Goal: Task Accomplishment & Management: Complete application form

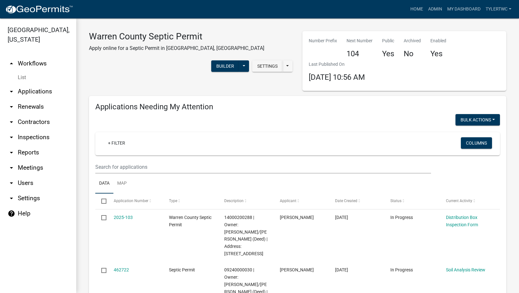
select select "2: 50"
select select "3: 100"
click at [432, 7] on link "Admin" at bounding box center [435, 9] width 19 height 12
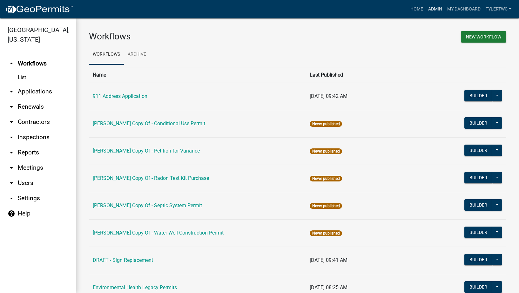
scroll to position [381, 0]
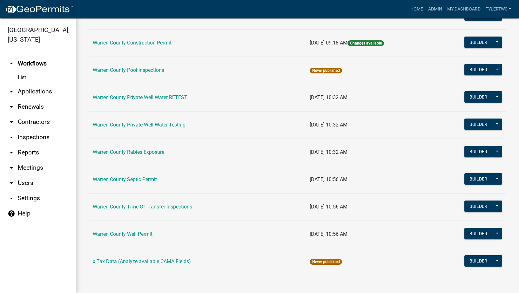
click at [130, 175] on td "Warren County Septic Permit" at bounding box center [197, 179] width 217 height 27
click at [131, 179] on link "Warren County Septic Permit" at bounding box center [125, 179] width 64 height 6
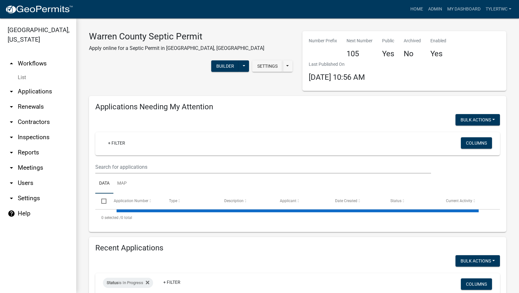
select select "2: 50"
select select "3: 100"
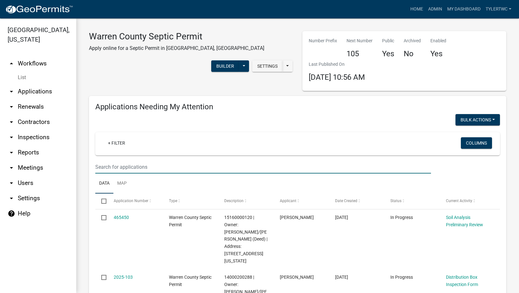
click at [155, 166] on input "text" at bounding box center [263, 166] width 336 height 13
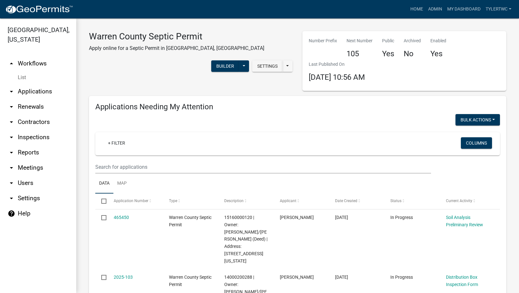
click at [42, 84] on link "arrow_drop_down Applications" at bounding box center [38, 91] width 76 height 15
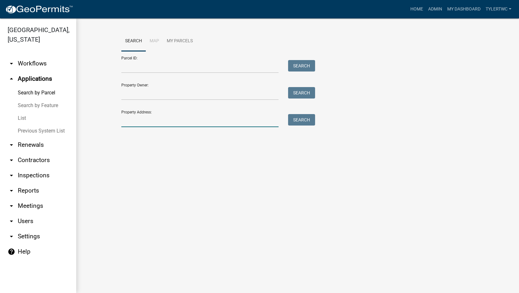
click at [181, 120] on input "Property Address:" at bounding box center [199, 120] width 157 height 13
type input "2049"
click at [296, 121] on button "Search" at bounding box center [301, 119] width 27 height 11
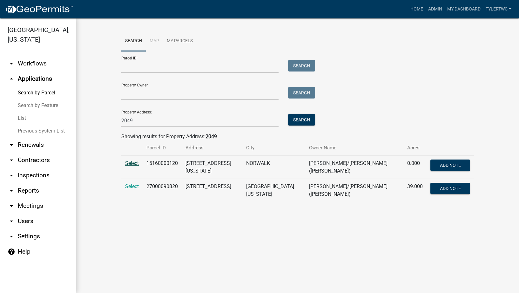
click at [135, 163] on span "Select" at bounding box center [132, 163] width 14 height 6
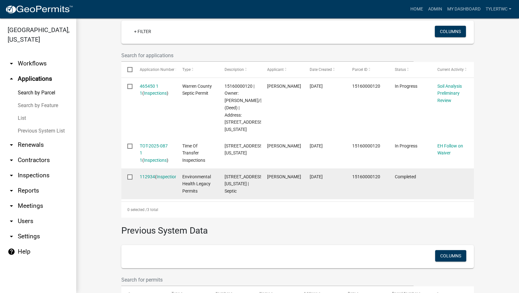
scroll to position [159, 0]
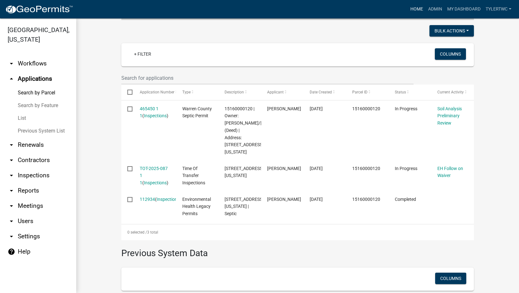
click at [417, 9] on link "Home" at bounding box center [417, 9] width 18 height 12
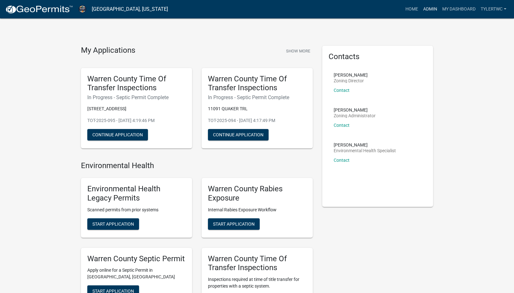
click at [426, 9] on link "Admin" at bounding box center [430, 9] width 19 height 12
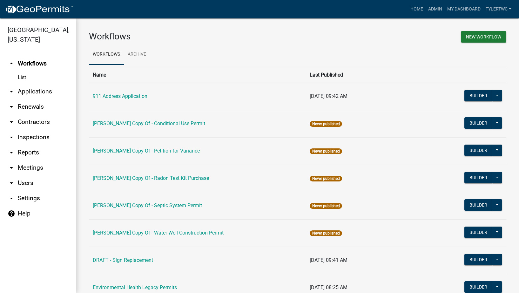
click at [38, 84] on link "arrow_drop_down Applications" at bounding box center [38, 91] width 76 height 15
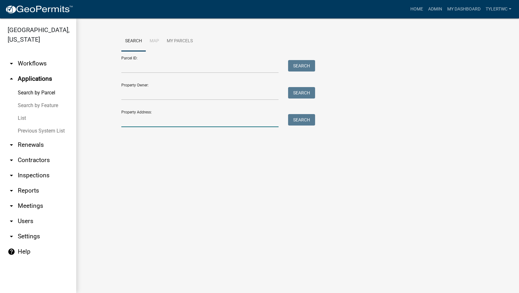
click at [134, 119] on input "Property Address:" at bounding box center [199, 120] width 157 height 13
click at [132, 119] on input "Property Address:" at bounding box center [199, 120] width 157 height 13
click at [133, 123] on input "Property Address:" at bounding box center [199, 120] width 157 height 13
click at [437, 4] on link "Admin" at bounding box center [435, 9] width 19 height 12
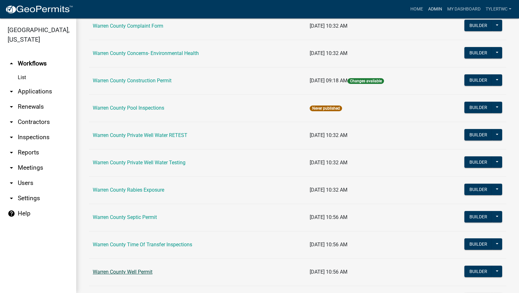
scroll to position [381, 0]
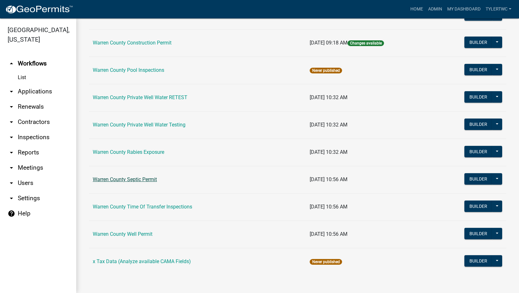
click at [140, 178] on link "Warren County Septic Permit" at bounding box center [125, 179] width 64 height 6
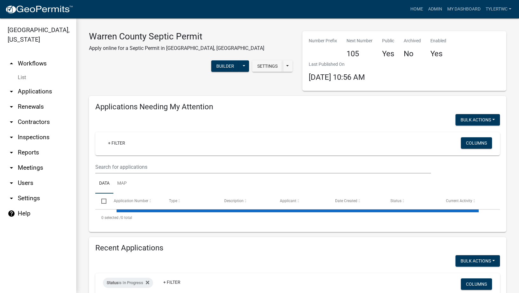
select select "2: 50"
select select "3: 100"
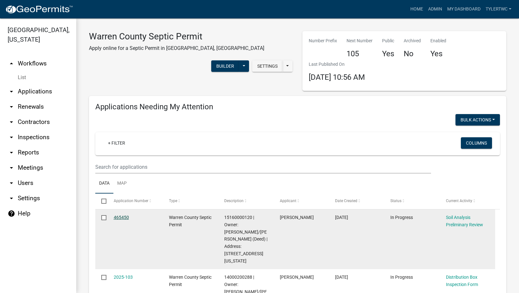
click at [119, 215] on link "465450" at bounding box center [121, 217] width 15 height 5
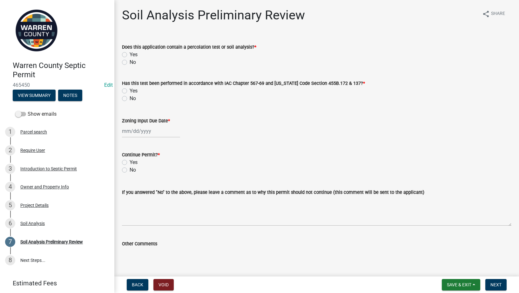
click at [130, 55] on label "Yes" at bounding box center [134, 55] width 8 height 8
click at [130, 55] on input "Yes" at bounding box center [132, 53] width 4 height 4
radio input "true"
click at [130, 89] on label "Yes" at bounding box center [134, 91] width 8 height 8
click at [130, 89] on input "Yes" at bounding box center [132, 89] width 4 height 4
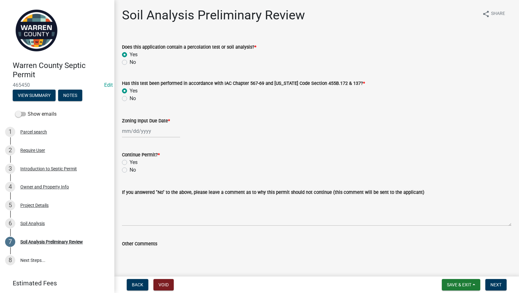
radio input "true"
drag, startPoint x: 27, startPoint y: 222, endPoint x: 46, endPoint y: 214, distance: 20.4
click at [27, 222] on div "Soil Analysis" at bounding box center [32, 223] width 24 height 4
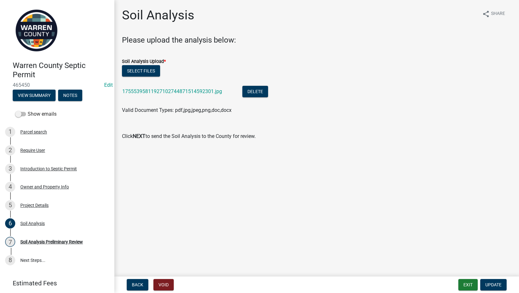
click at [191, 88] on div "17555395811927102744871514592301.jpg" at bounding box center [177, 92] width 110 height 13
click at [189, 90] on link "17555395811927102744871514592301.jpg" at bounding box center [172, 91] width 100 height 6
click at [258, 90] on button "Delete" at bounding box center [255, 91] width 26 height 11
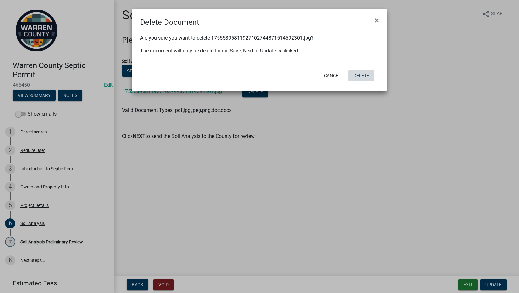
click at [363, 76] on button "Delete" at bounding box center [362, 75] width 26 height 11
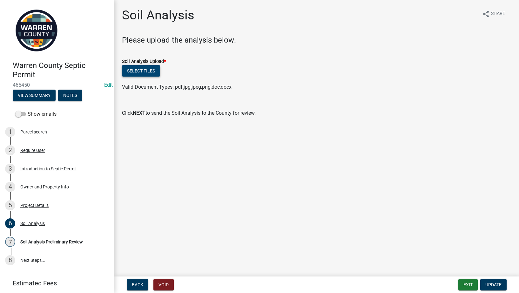
click at [132, 73] on button "Select files" at bounding box center [141, 70] width 38 height 11
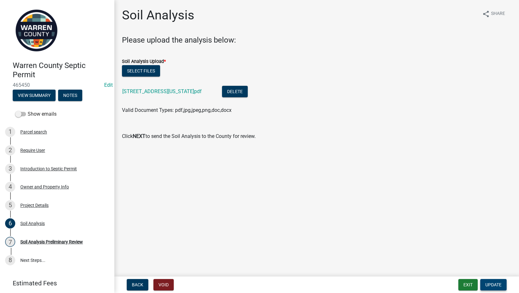
click at [494, 285] on span "Update" at bounding box center [493, 284] width 16 height 5
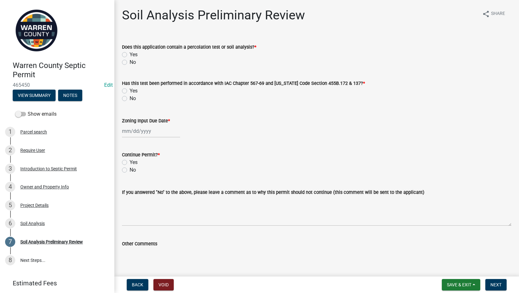
drag, startPoint x: 124, startPoint y: 52, endPoint x: 127, endPoint y: 62, distance: 10.3
click at [130, 52] on label "Yes" at bounding box center [134, 55] width 8 height 8
click at [130, 52] on input "Yes" at bounding box center [132, 53] width 4 height 4
radio input "true"
click at [123, 87] on div "Yes" at bounding box center [317, 91] width 390 height 8
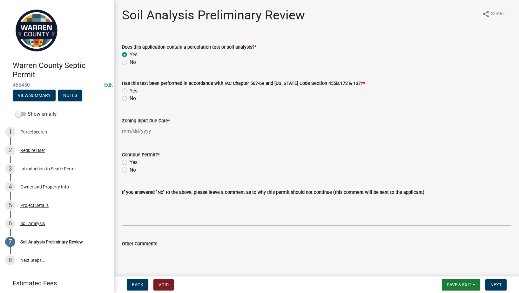
click at [130, 91] on label "Yes" at bounding box center [134, 91] width 8 height 8
click at [130, 91] on input "Yes" at bounding box center [132, 89] width 4 height 4
radio input "true"
click at [130, 129] on div at bounding box center [151, 131] width 58 height 13
select select "8"
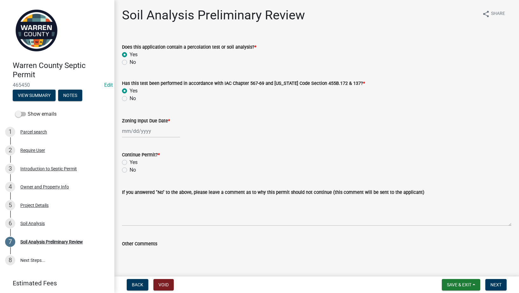
select select "2025"
click at [128, 193] on div "18" at bounding box center [128, 195] width 10 height 10
type input "[DATE]"
click at [132, 129] on div "[DATE]" at bounding box center [151, 131] width 58 height 13
select select "8"
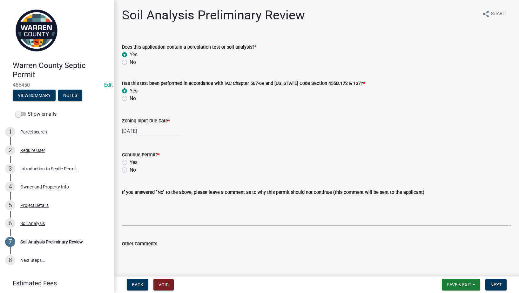
select select "2025"
click at [222, 122] on div "Zoning Input Due Date *" at bounding box center [317, 121] width 390 height 8
select select "8"
select select "2025"
click at [133, 133] on div "[DATE] [PERSON_NAME] Apr May Jun [DATE] Aug Sep Oct Nov [DATE] 1526 1527 1528 1…" at bounding box center [151, 131] width 58 height 13
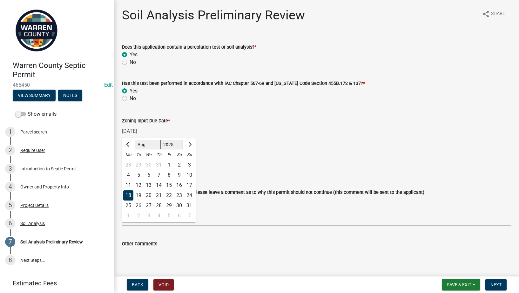
click at [138, 193] on div "19" at bounding box center [138, 195] width 10 height 10
type input "[DATE]"
click at [130, 162] on label "Yes" at bounding box center [134, 163] width 8 height 8
click at [130, 162] on input "Yes" at bounding box center [132, 161] width 4 height 4
radio input "true"
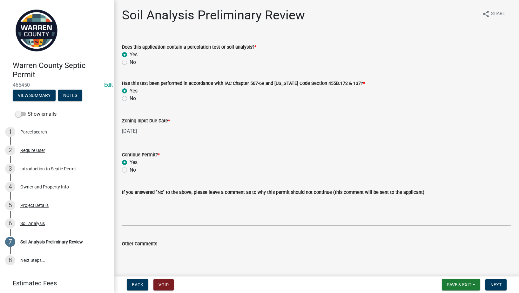
scroll to position [33, 0]
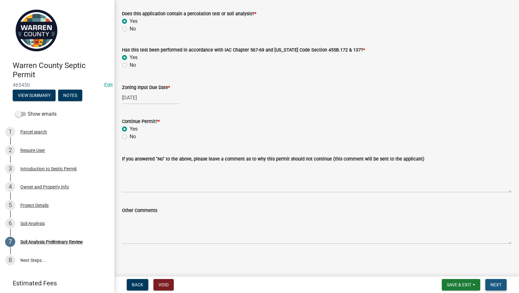
drag, startPoint x: 495, startPoint y: 281, endPoint x: 499, endPoint y: 281, distance: 4.4
click at [499, 281] on button "Next" at bounding box center [495, 284] width 21 height 11
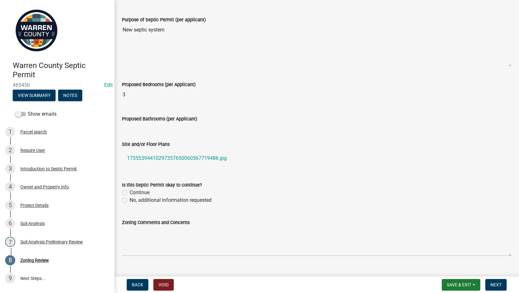
scroll to position [198, 0]
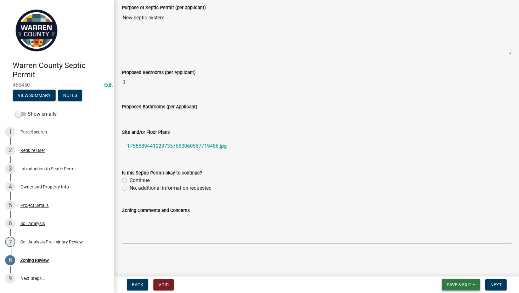
click at [461, 283] on span "Save & Exit" at bounding box center [459, 284] width 24 height 5
click at [449, 265] on button "Save & Exit" at bounding box center [455, 268] width 51 height 15
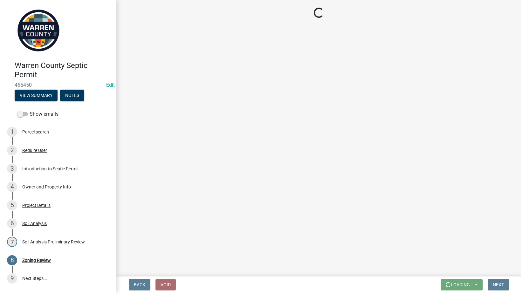
scroll to position [0, 0]
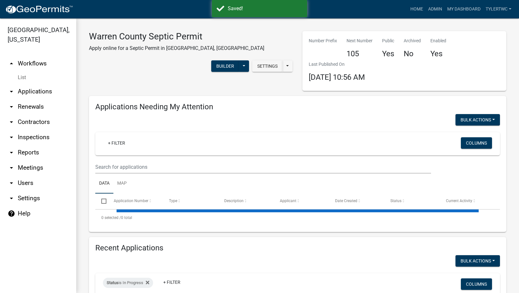
select select "2: 50"
select select "3: 100"
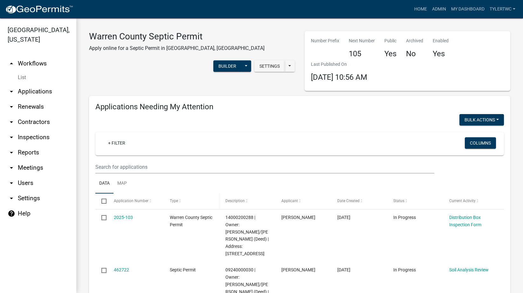
scroll to position [74, 0]
